Goal: Information Seeking & Learning: Check status

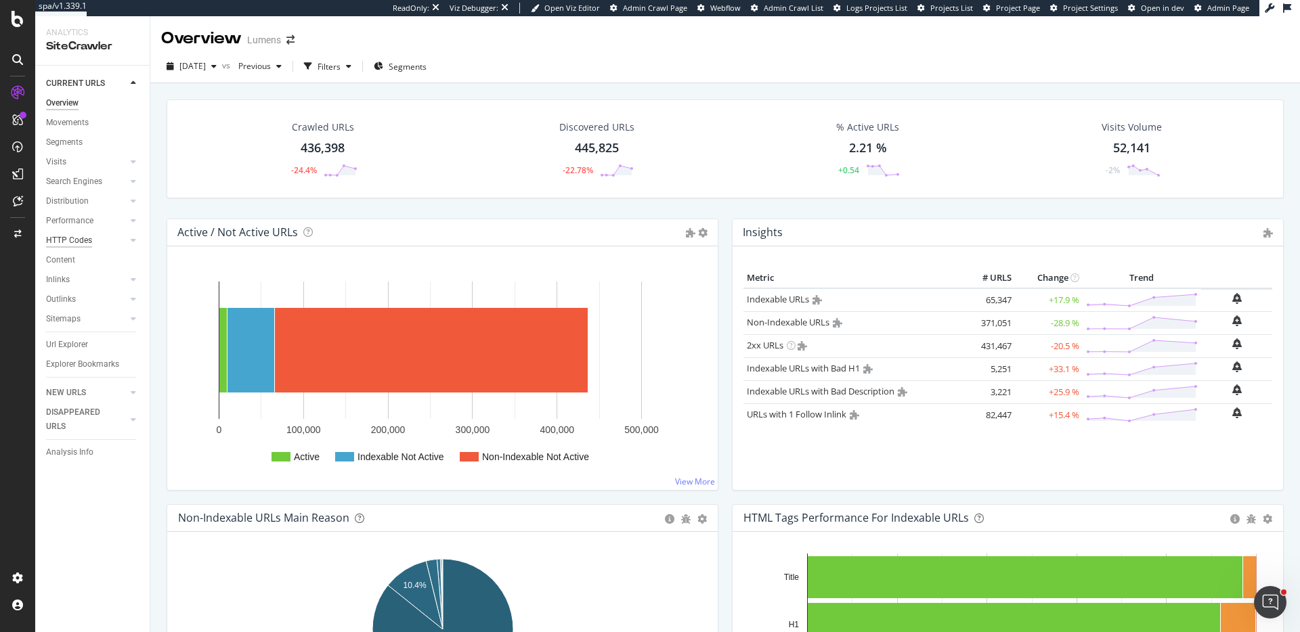
click at [81, 242] on div "HTTP Codes" at bounding box center [69, 241] width 46 height 14
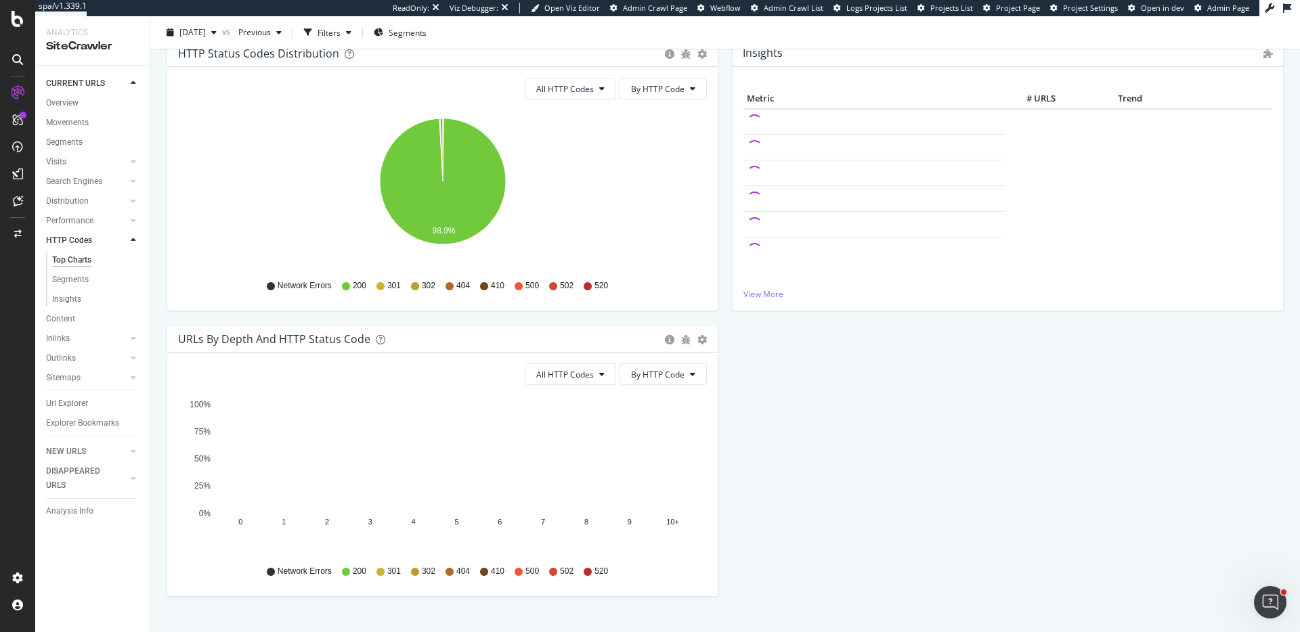
scroll to position [186, 0]
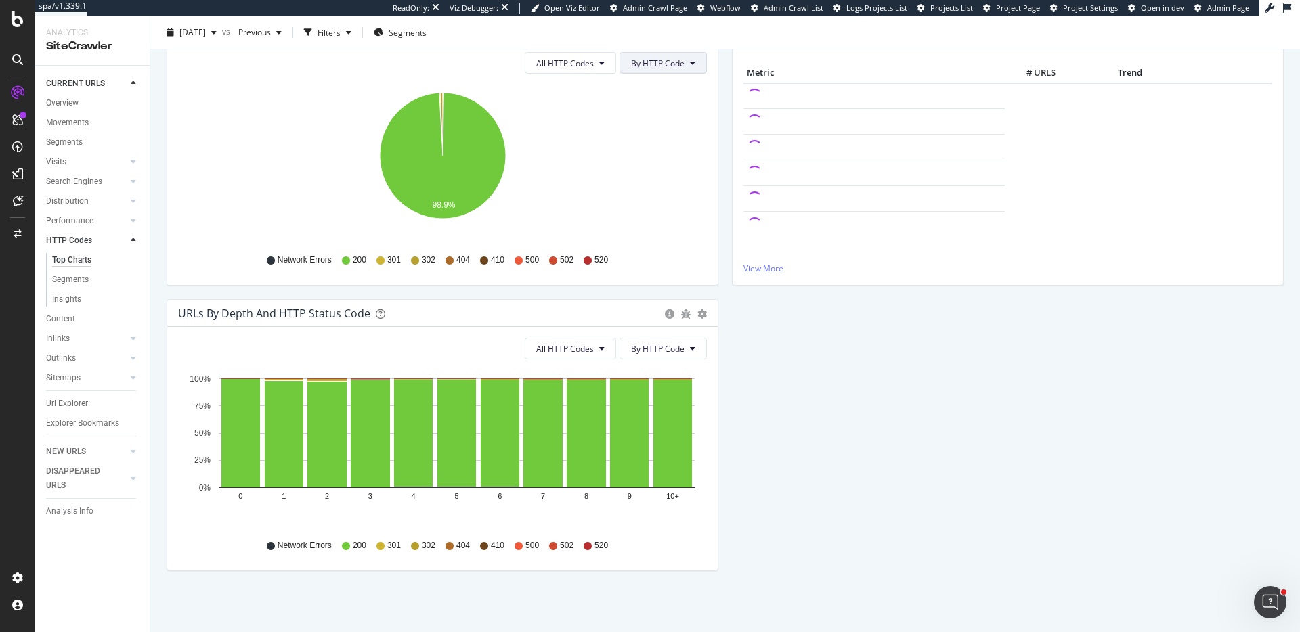
click at [645, 67] on span "By HTTP Code" at bounding box center [657, 64] width 53 height 12
click at [640, 86] on span "By Family" at bounding box center [658, 90] width 53 height 12
click at [590, 68] on span "All HTTP Codes" at bounding box center [583, 64] width 58 height 12
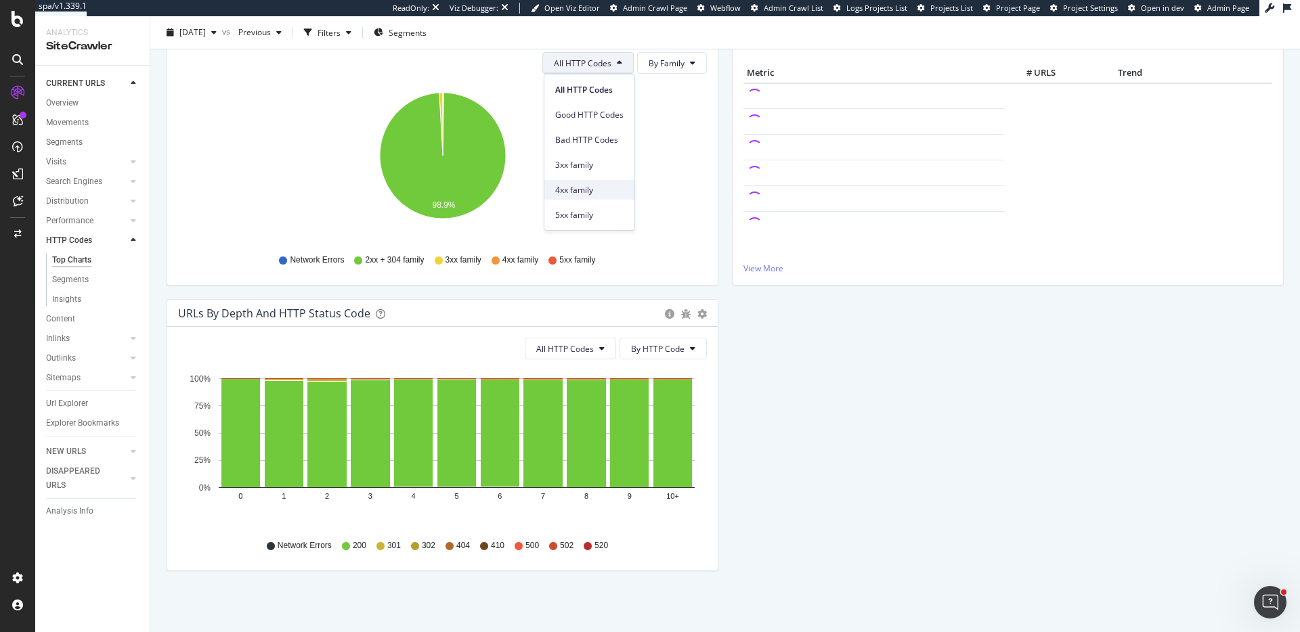
click at [621, 189] on span "4xx family" at bounding box center [589, 190] width 68 height 12
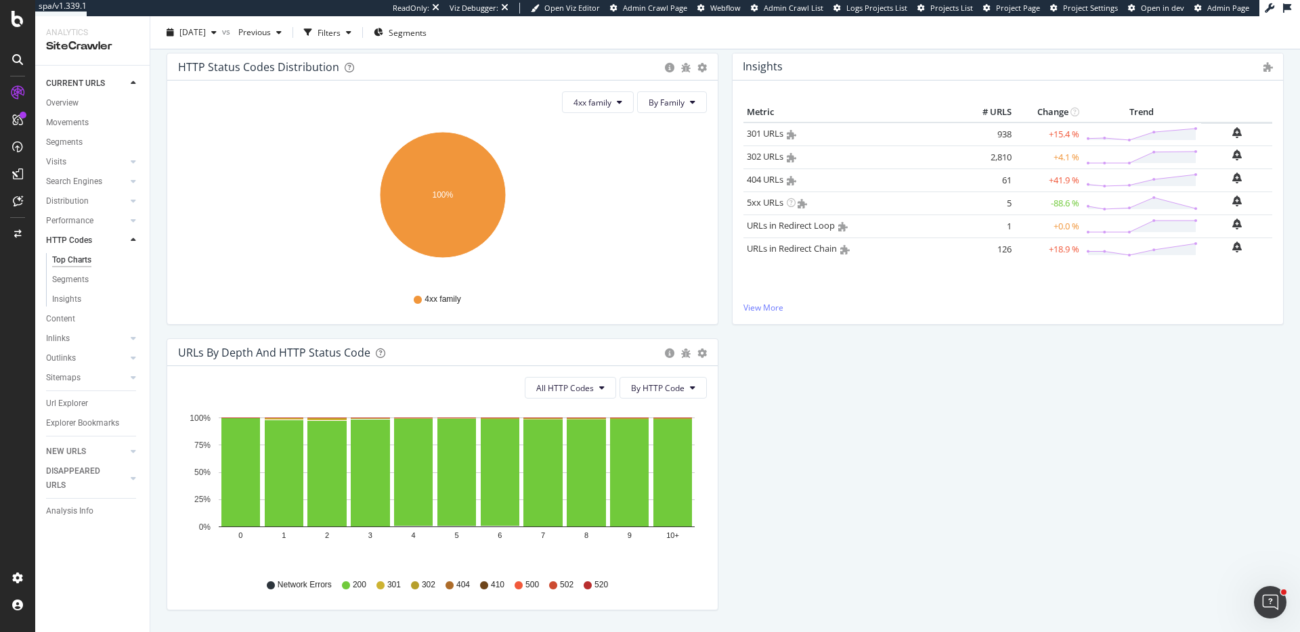
scroll to position [124, 0]
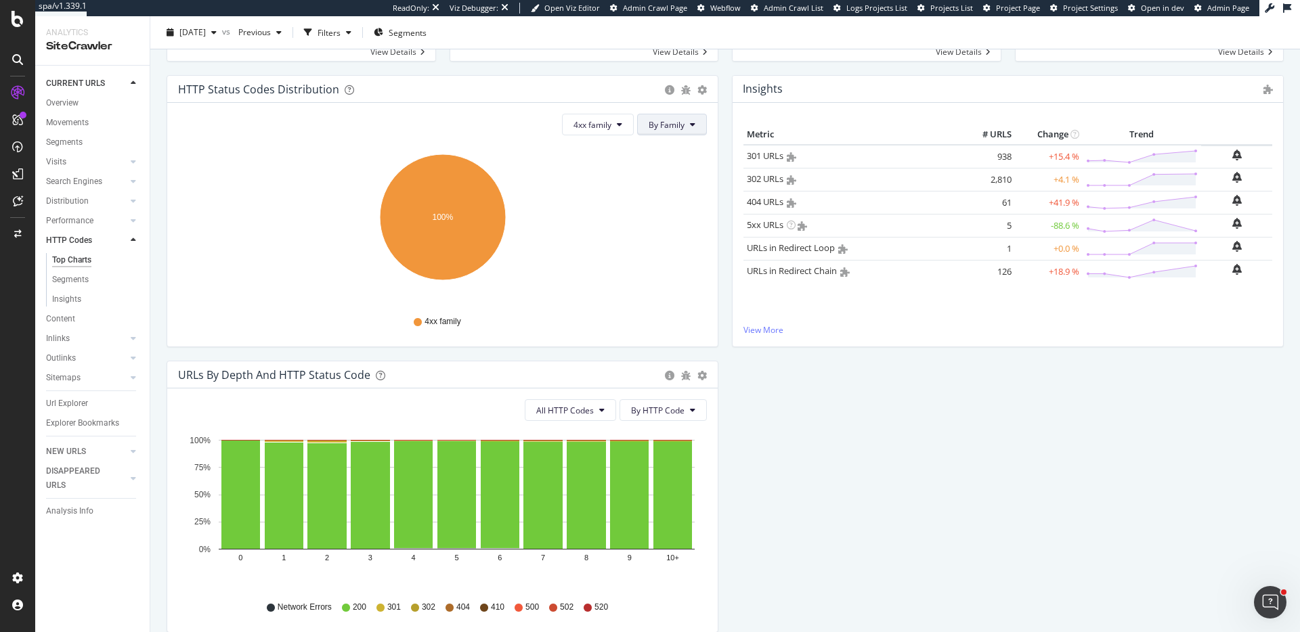
drag, startPoint x: 666, startPoint y: 121, endPoint x: 668, endPoint y: 128, distance: 7.1
click at [666, 121] on span "By Family" at bounding box center [667, 125] width 36 height 12
click at [671, 176] on span "By HTTP Code" at bounding box center [675, 177] width 53 height 12
